Goal: Find specific page/section: Find specific page/section

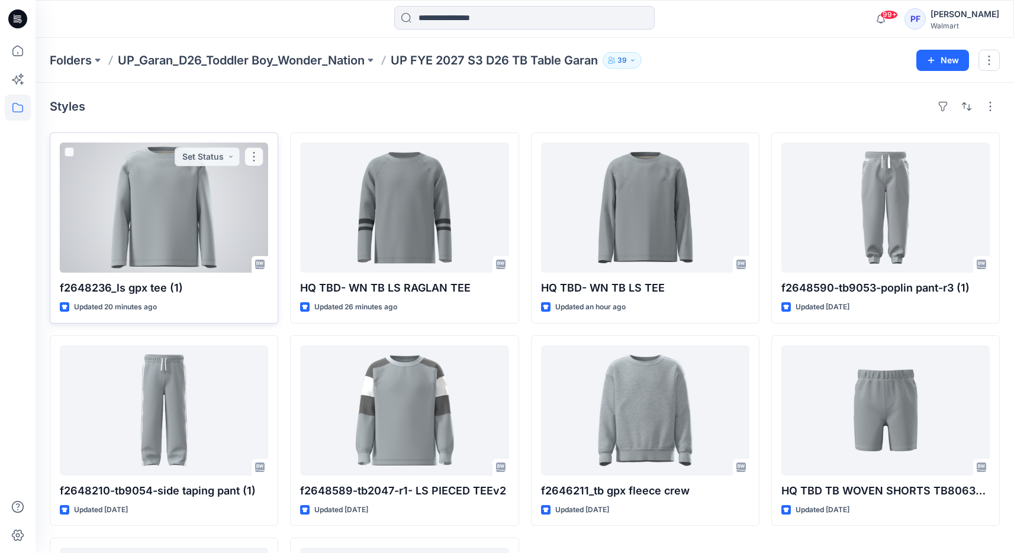
click at [138, 191] on div at bounding box center [164, 208] width 208 height 130
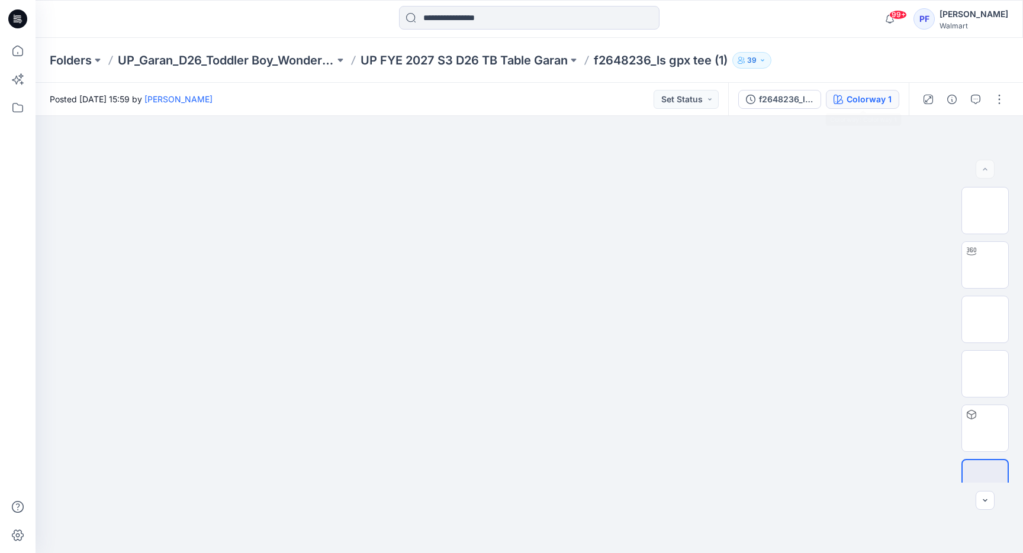
click at [851, 93] on div "Colorway 1" at bounding box center [868, 99] width 45 height 13
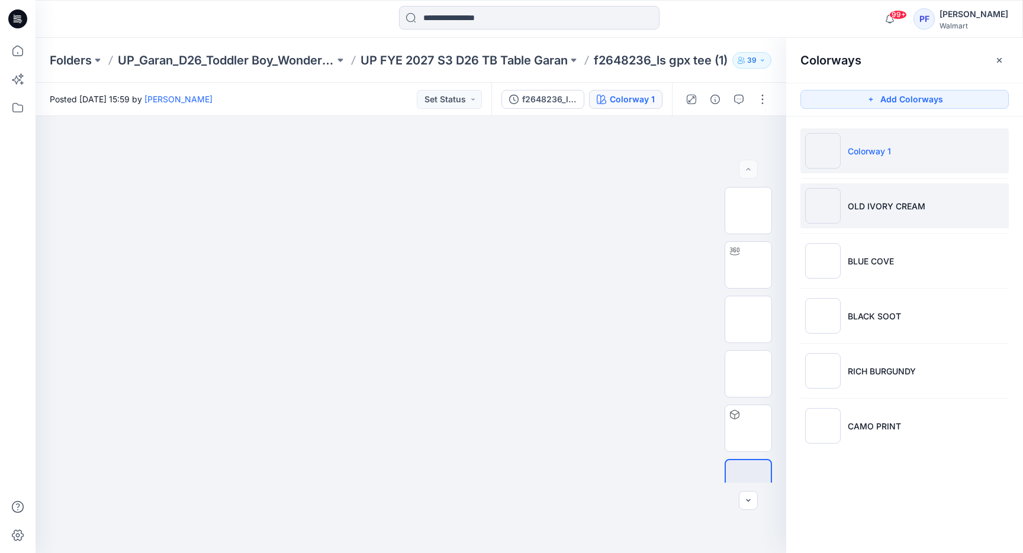
click at [967, 210] on li "OLD IVORY CREAM" at bounding box center [904, 205] width 208 height 45
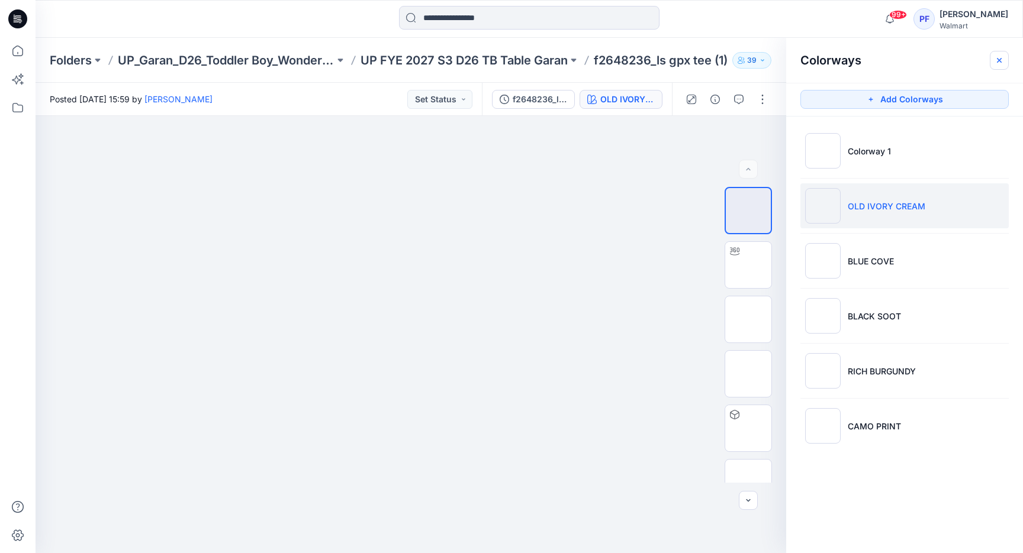
click at [998, 56] on icon "button" at bounding box center [998, 60] width 9 height 9
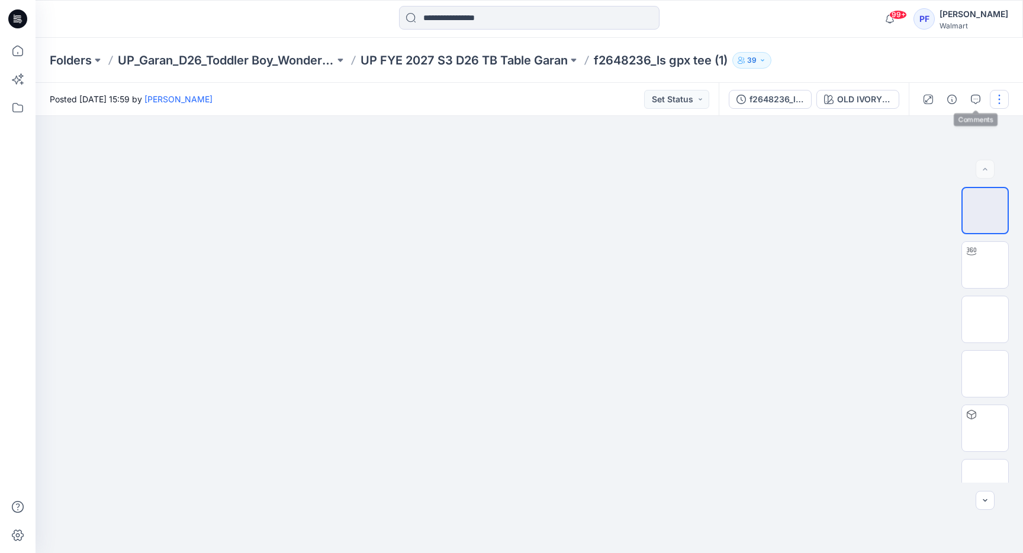
click at [1004, 101] on button "button" at bounding box center [999, 99] width 19 height 19
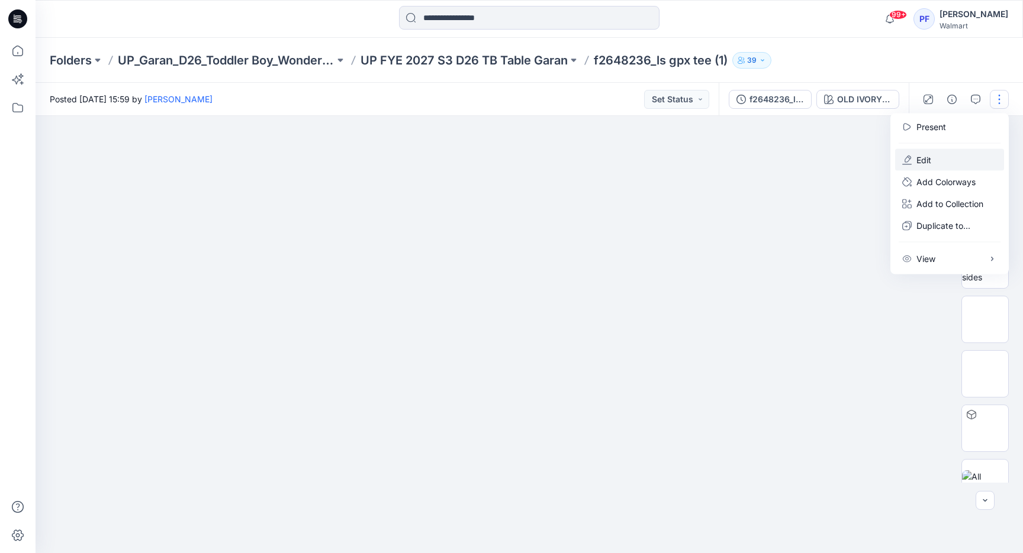
click at [948, 154] on button "Edit" at bounding box center [949, 160] width 109 height 22
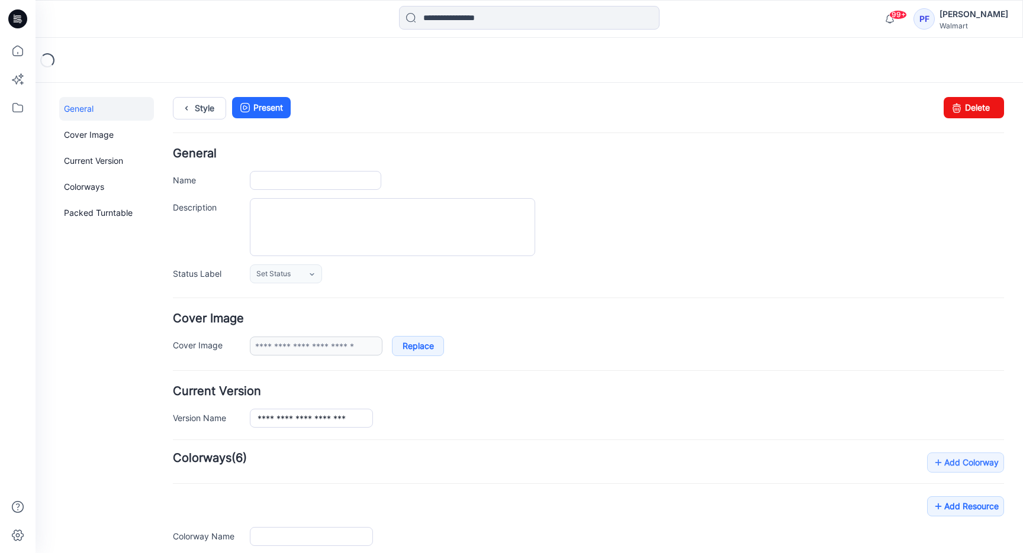
type input "**********"
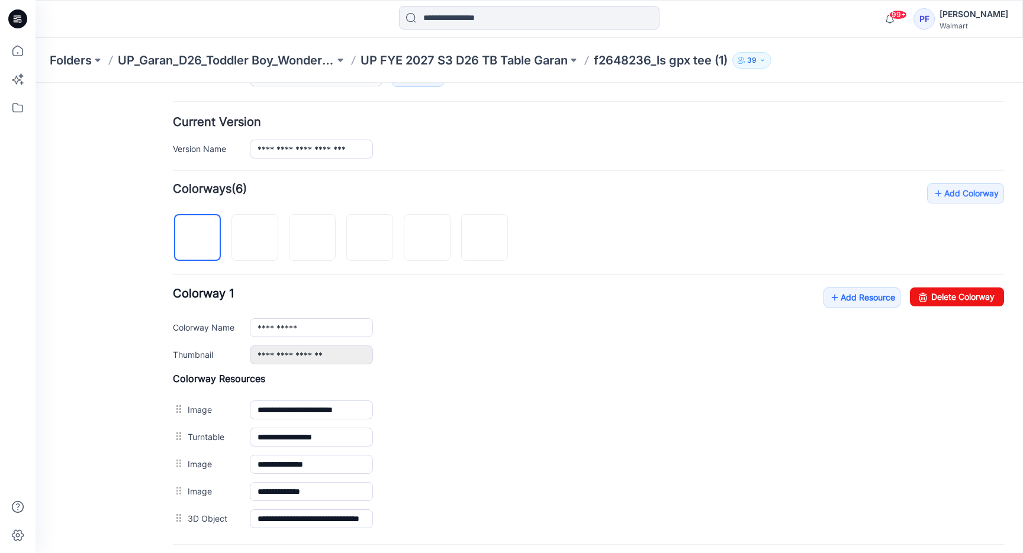
scroll to position [282, 0]
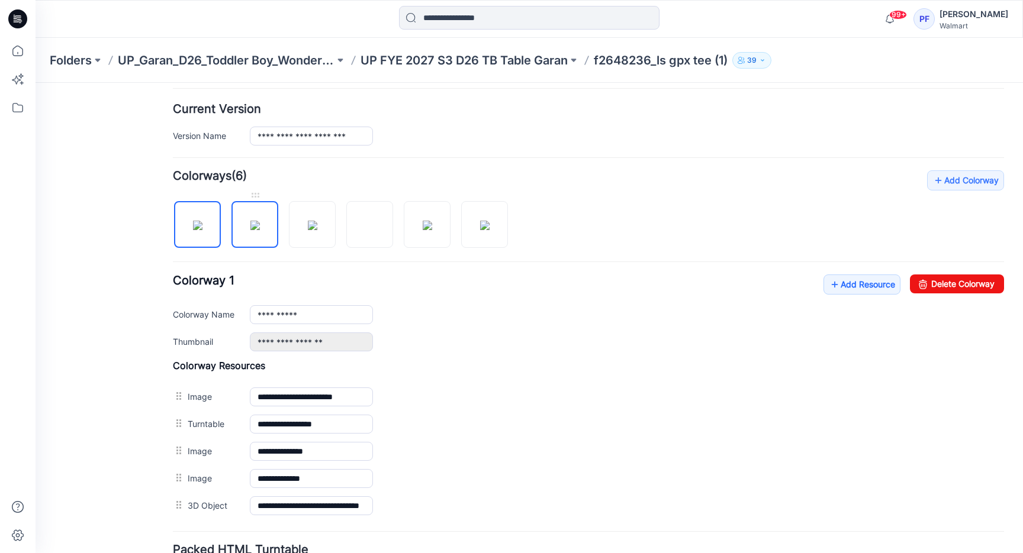
click at [257, 221] on img at bounding box center [254, 225] width 9 height 9
click at [958, 288] on link "Delete Colorway" at bounding box center [957, 284] width 94 height 19
click at [250, 224] on img at bounding box center [254, 225] width 9 height 9
click at [971, 282] on link "Delete Colorway" at bounding box center [957, 284] width 94 height 19
click at [257, 223] on img at bounding box center [254, 225] width 9 height 9
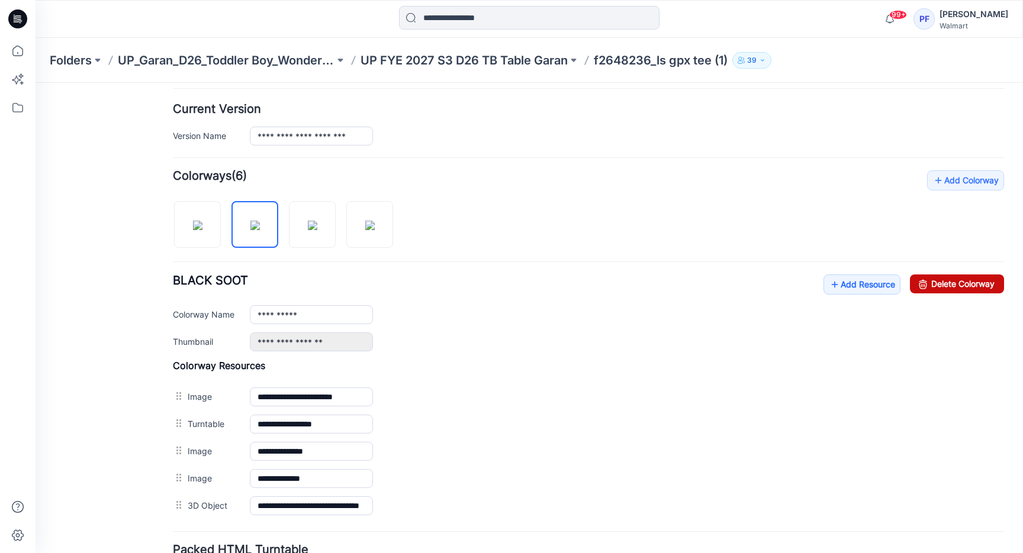
click at [935, 289] on link "Delete Colorway" at bounding box center [957, 284] width 94 height 19
click at [260, 221] on img at bounding box center [254, 225] width 9 height 9
click at [929, 281] on link "Delete Colorway" at bounding box center [957, 284] width 94 height 19
click at [250, 230] on img at bounding box center [254, 225] width 9 height 9
click at [933, 282] on link "Delete Colorway" at bounding box center [957, 284] width 94 height 19
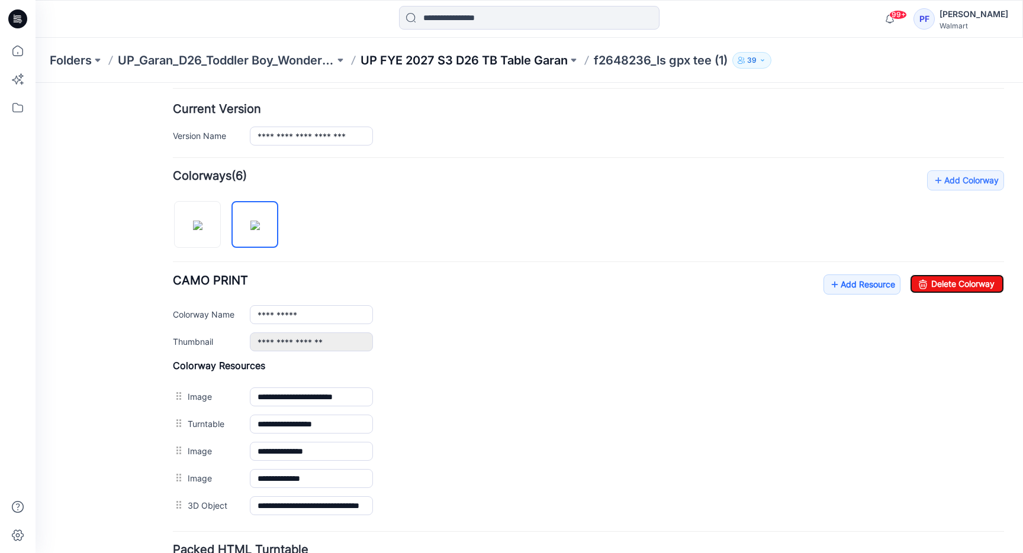
type input "**********"
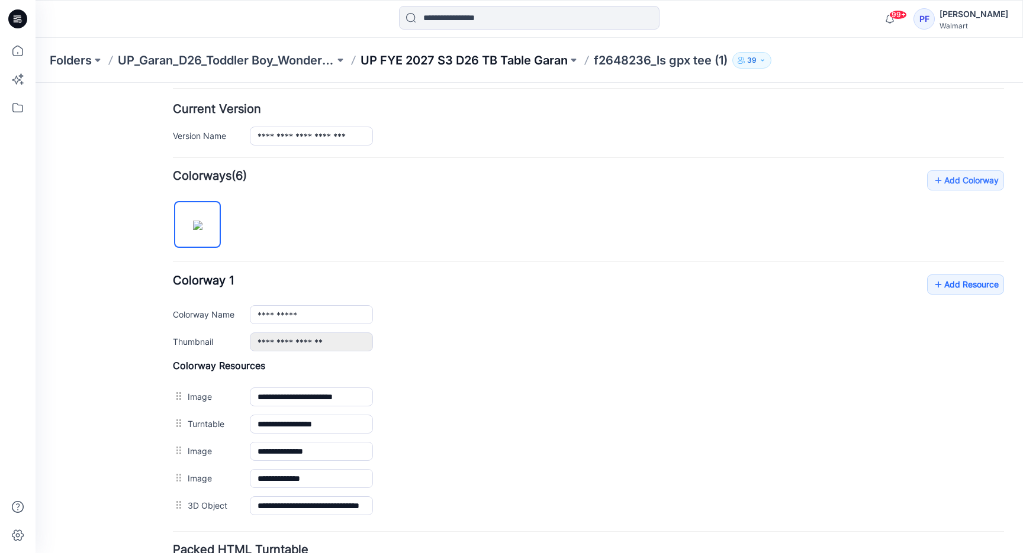
click at [394, 63] on p "UP FYE 2027 S3 D26 TB Table Garan" at bounding box center [463, 60] width 207 height 17
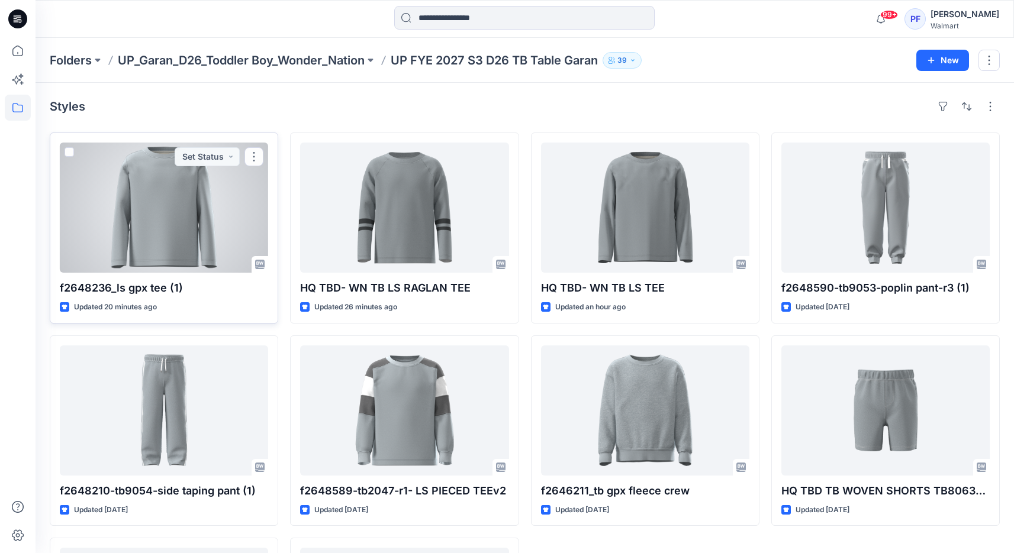
click at [151, 211] on div at bounding box center [164, 208] width 208 height 130
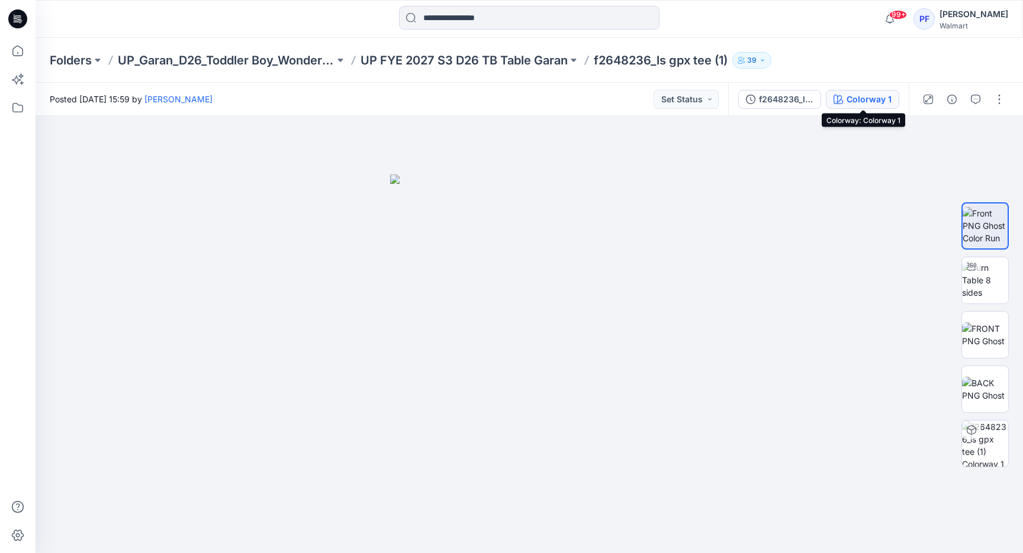
click at [892, 97] on button "Colorway 1" at bounding box center [862, 99] width 73 height 19
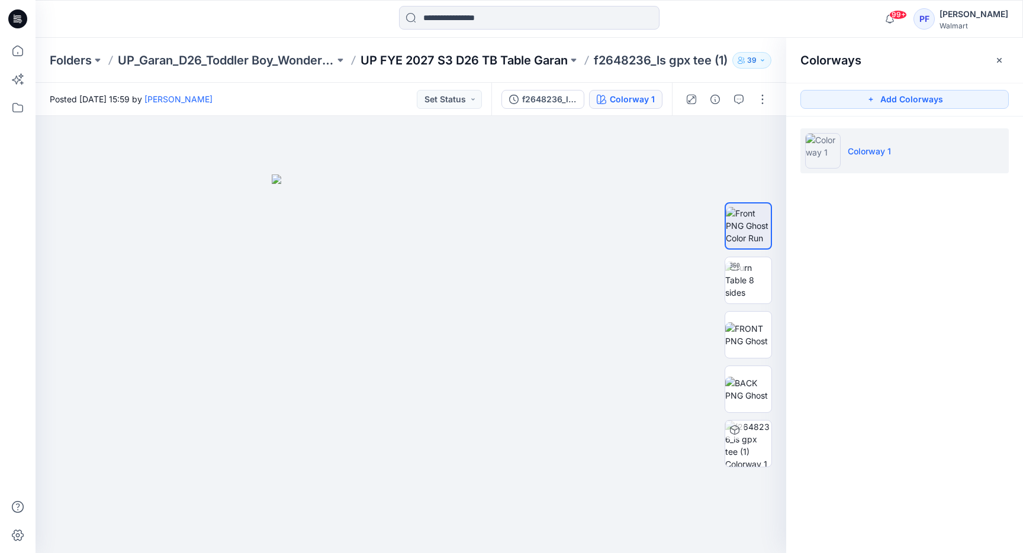
click at [511, 54] on p "UP FYE 2027 S3 D26 TB Table Garan" at bounding box center [463, 60] width 207 height 17
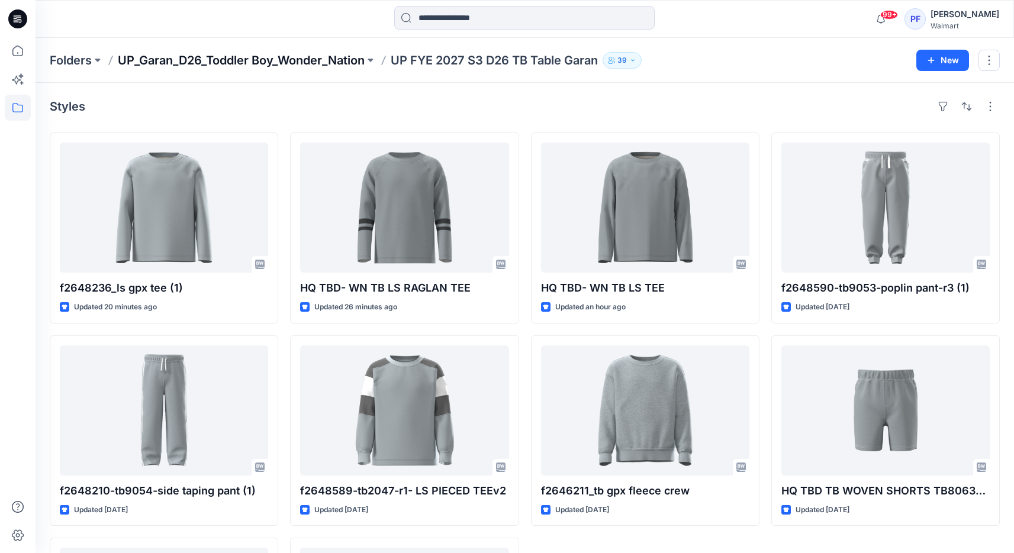
click at [318, 58] on p "UP_Garan_D26_Toddler Boy_Wonder_Nation" at bounding box center [241, 60] width 247 height 17
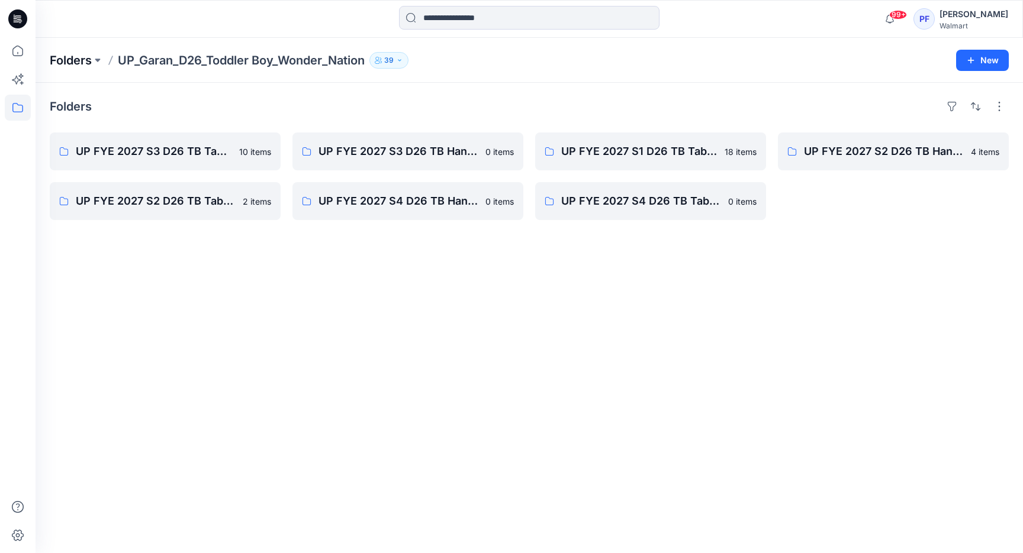
click at [63, 54] on p "Folders" at bounding box center [71, 60] width 42 height 17
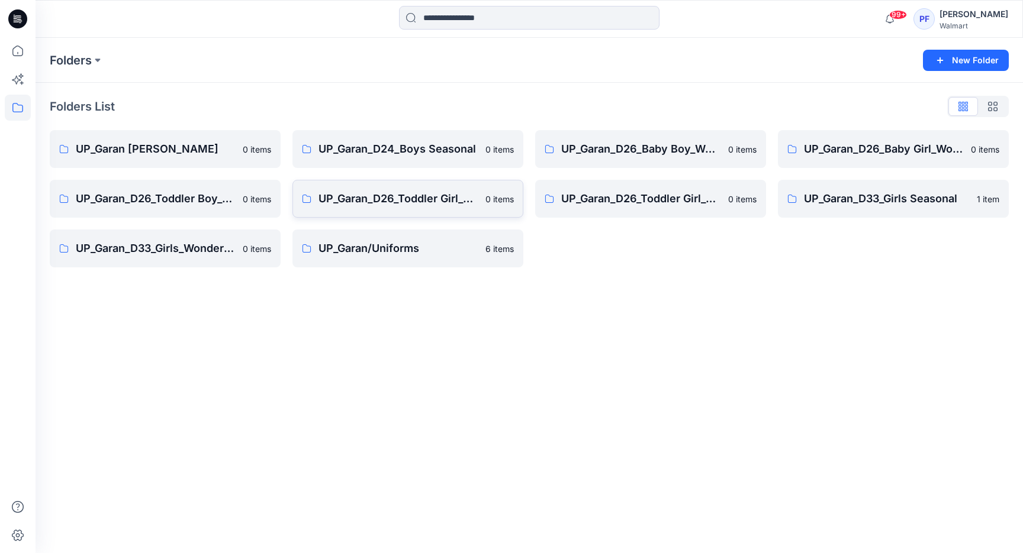
click at [431, 202] on p "UP_Garan_D26_Toddler Girl_Seasonal" at bounding box center [398, 199] width 160 height 17
